Goal: Task Accomplishment & Management: Use online tool/utility

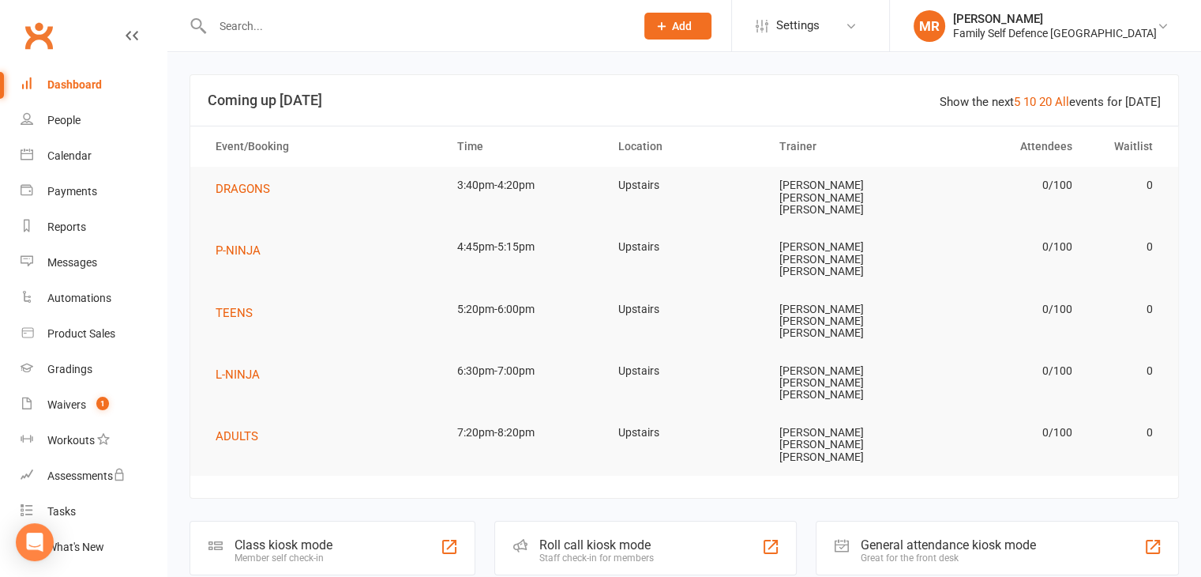
click at [613, 552] on div "Staff check-in for members" at bounding box center [596, 557] width 115 height 11
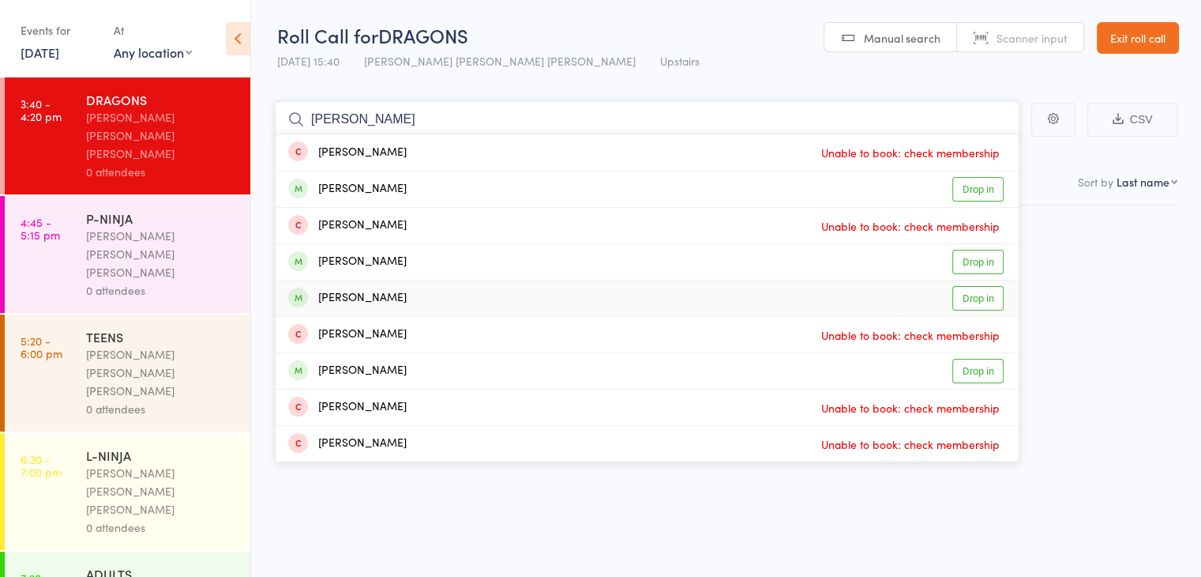
type input "[PERSON_NAME]"
click at [470, 288] on div "[PERSON_NAME] Drop in" at bounding box center [647, 298] width 743 height 36
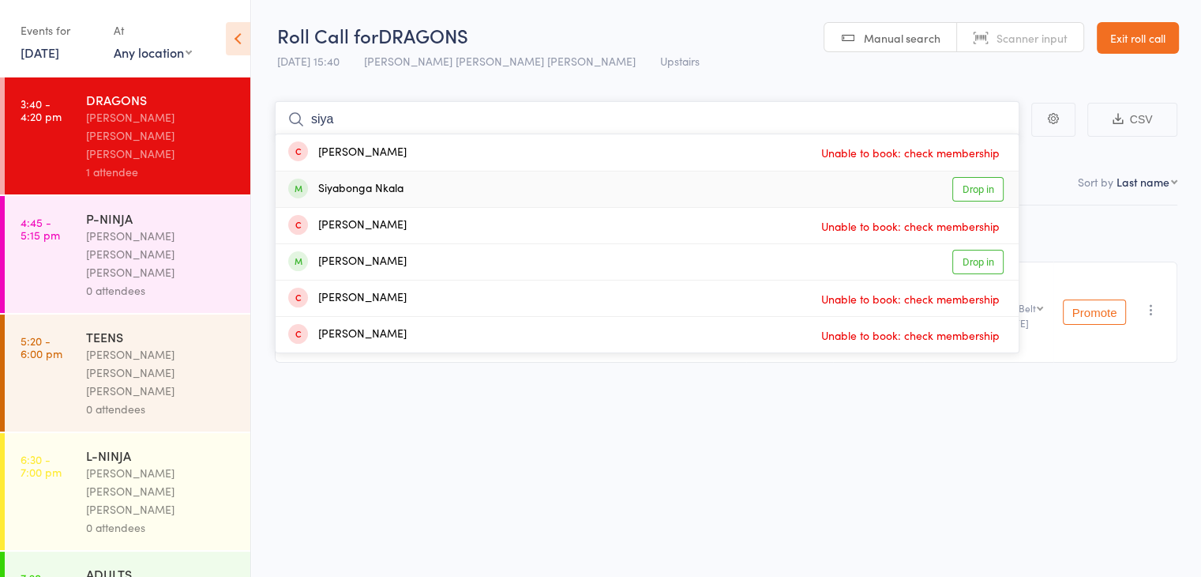
type input "siya"
click at [509, 182] on div "Siyabonga Nkala Drop in" at bounding box center [647, 189] width 743 height 36
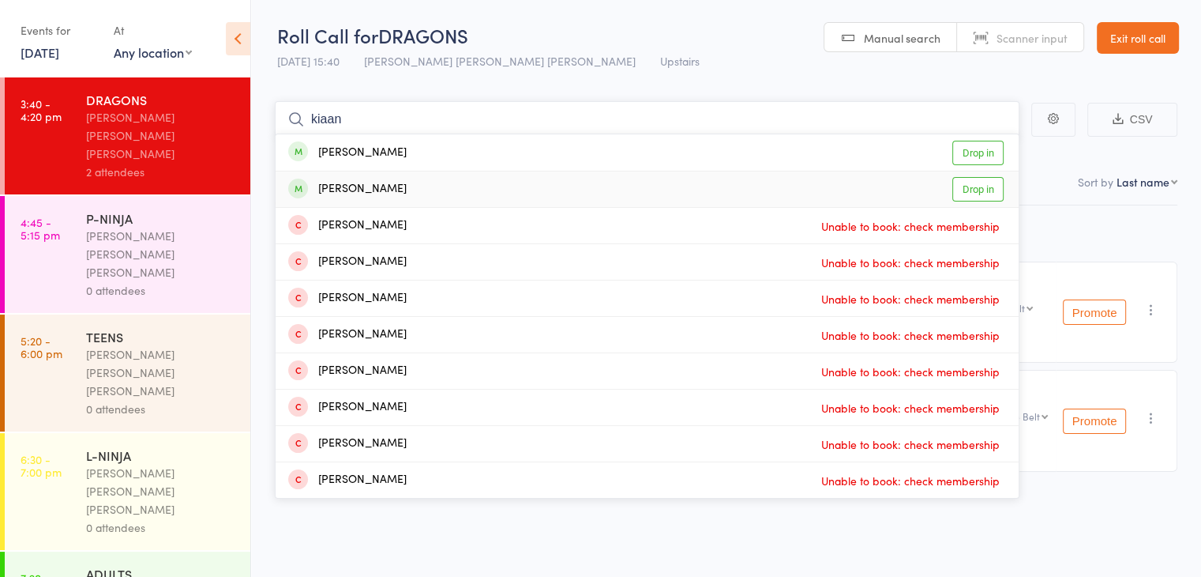
type input "kiaan"
click at [424, 184] on div "Kiaan Shukla Drop in" at bounding box center [647, 189] width 743 height 36
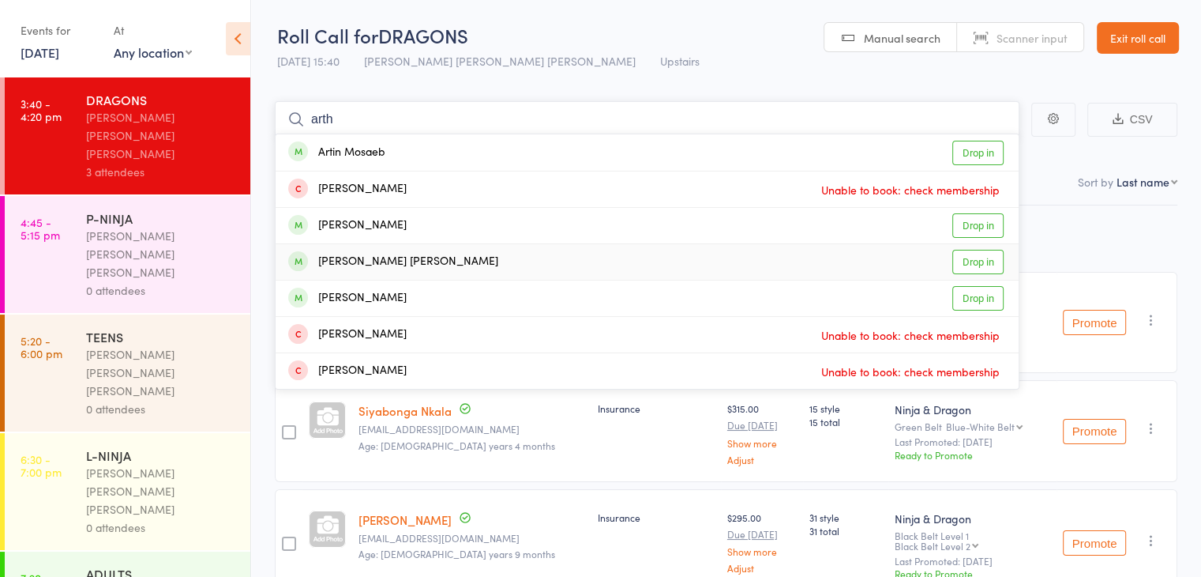
type input "arth"
click at [657, 253] on div "Arthur Oliveira Mendes Drop in" at bounding box center [647, 262] width 743 height 36
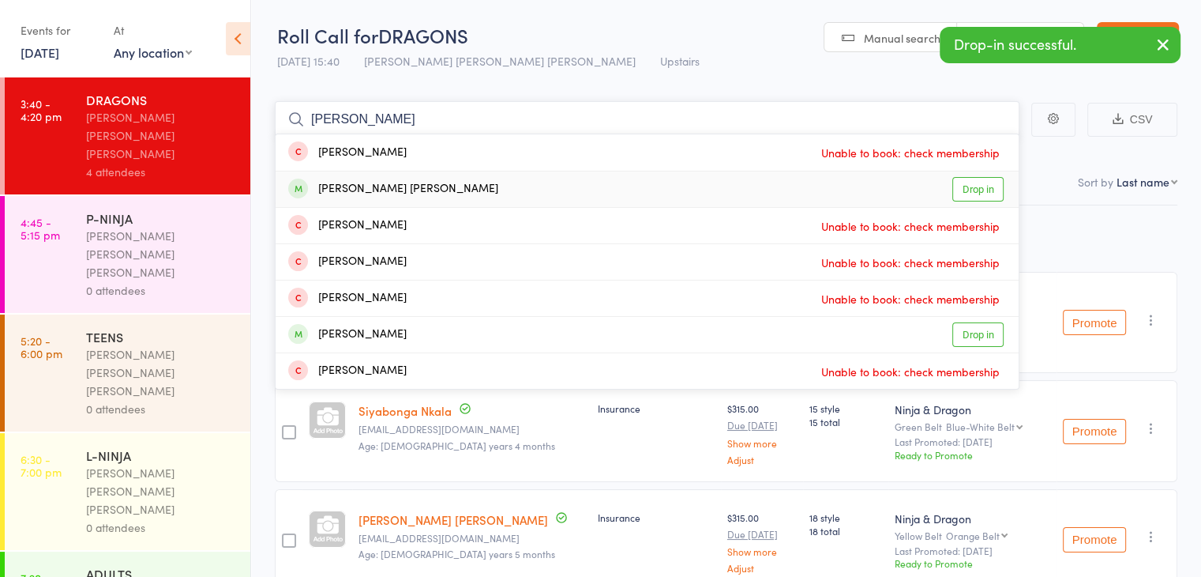
type input "alice"
click at [614, 184] on div "Alice Oliveira Mendes Drop in" at bounding box center [647, 189] width 743 height 36
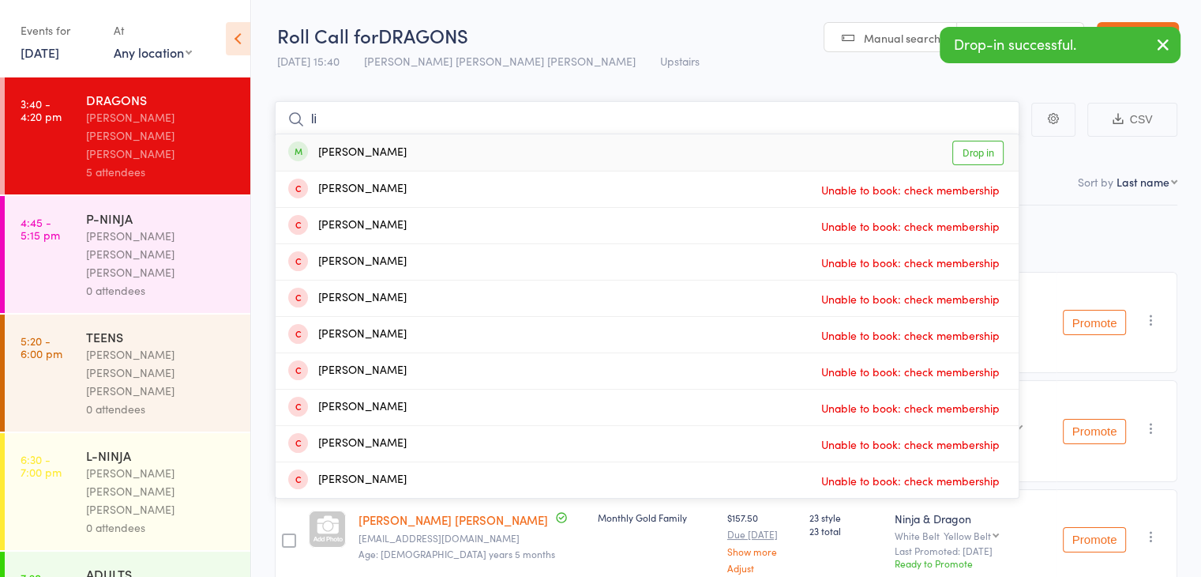
type input "li"
click at [607, 146] on div "Lucas Li Drop in" at bounding box center [647, 152] width 743 height 36
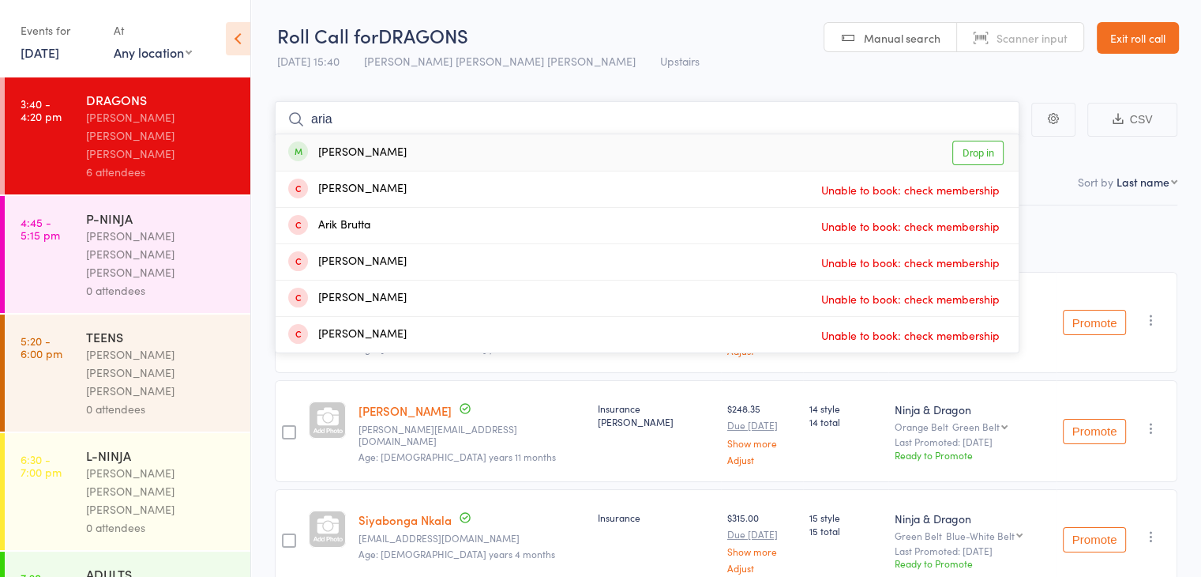
type input "aria"
click at [501, 156] on div "Aria Cang Drop in" at bounding box center [647, 152] width 743 height 36
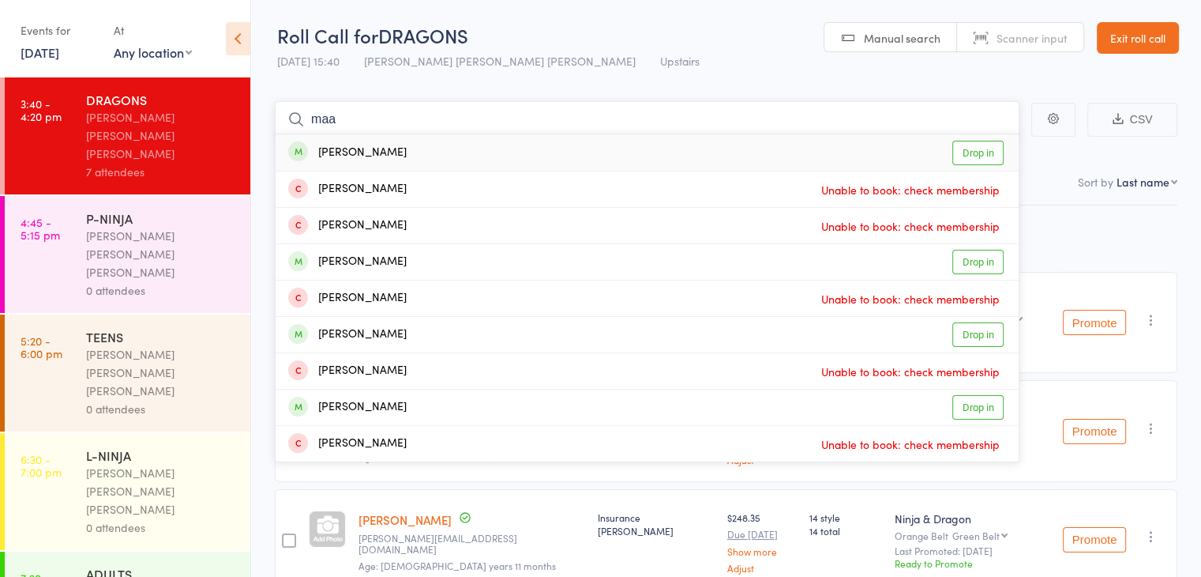
type input "maa"
click at [447, 151] on div "Maahir Badai Drop in" at bounding box center [647, 152] width 743 height 36
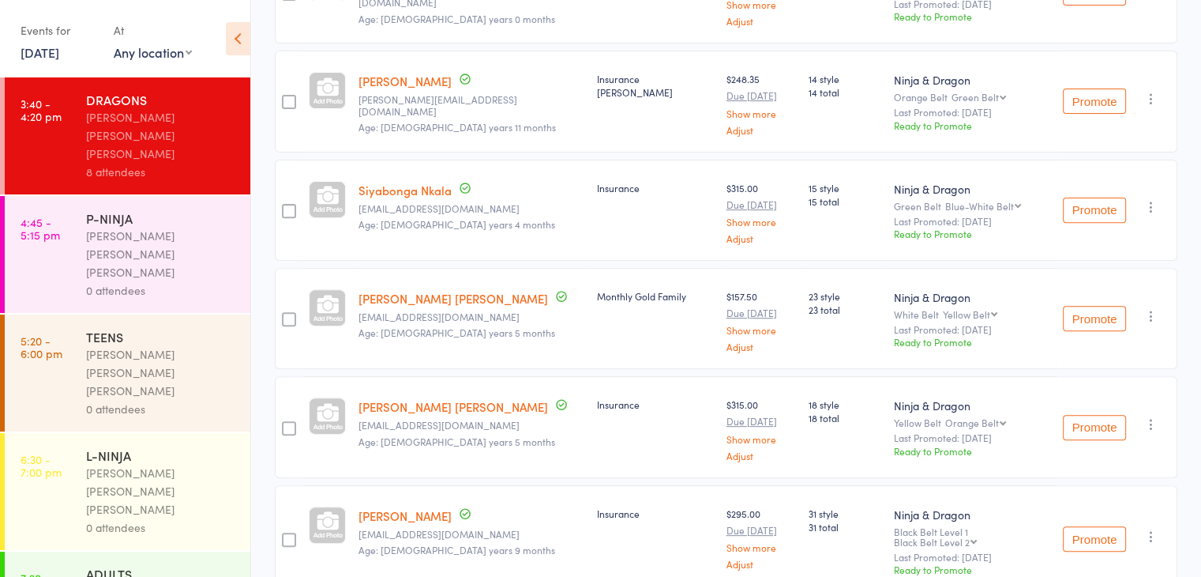
scroll to position [597, 0]
